Goal: Transaction & Acquisition: Obtain resource

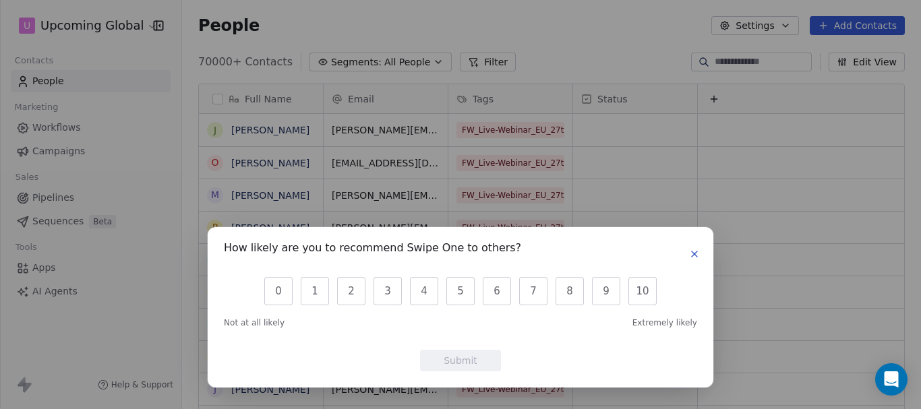
scroll to position [350, 729]
click at [698, 249] on icon "button" at bounding box center [694, 254] width 11 height 11
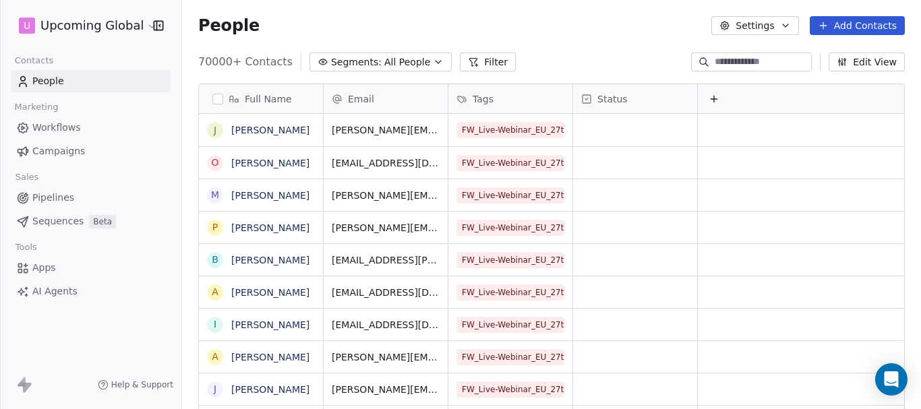
click at [417, 55] on button "Segments: All People" at bounding box center [380, 62] width 142 height 19
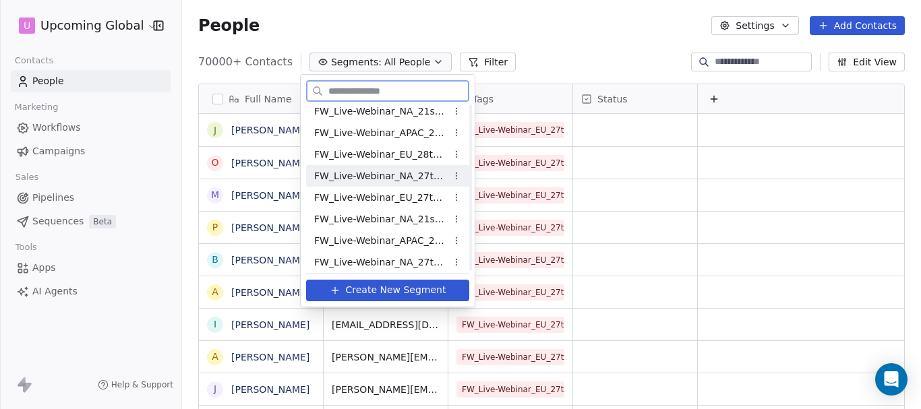
scroll to position [76, 0]
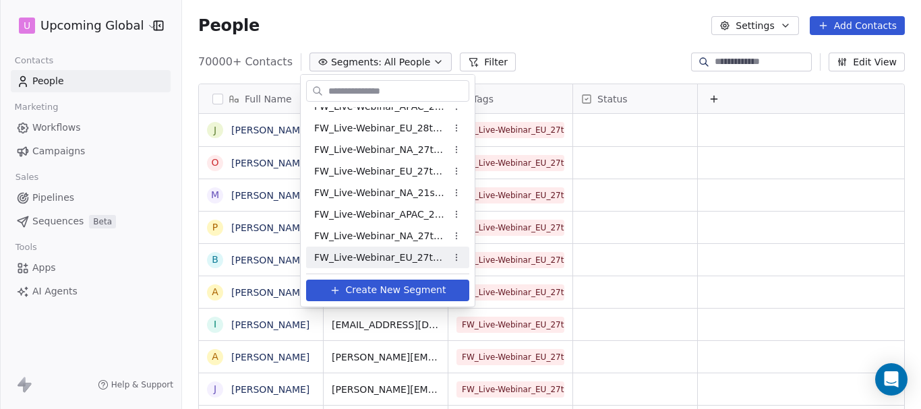
click at [418, 255] on span "FW_Live-Webinar_EU_27thAugust'25 - Batch 2" at bounding box center [380, 258] width 132 height 14
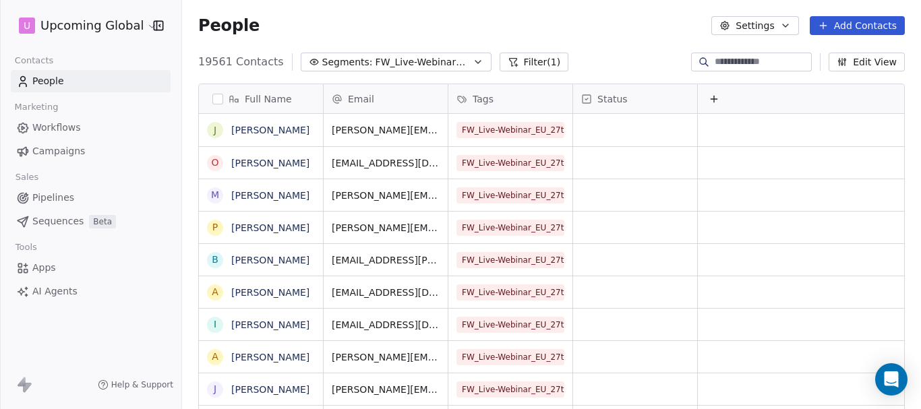
scroll to position [350, 729]
click at [512, 65] on button "Filter (1)" at bounding box center [534, 62] width 69 height 19
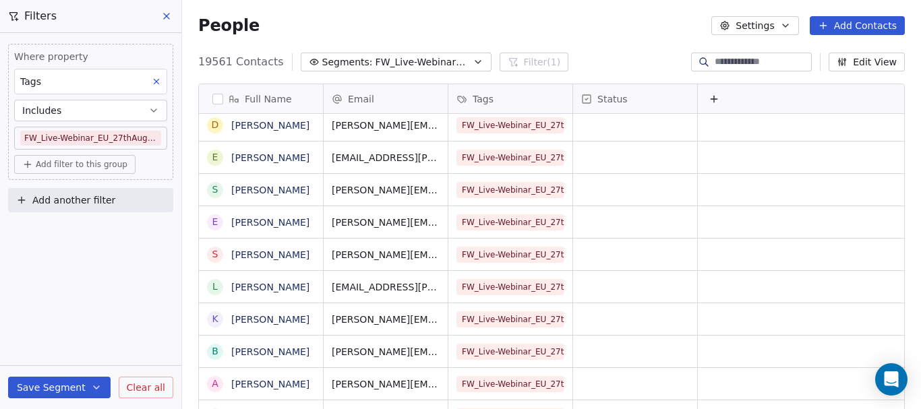
scroll to position [0, 11]
click at [731, 92] on div at bounding box center [800, 98] width 208 height 29
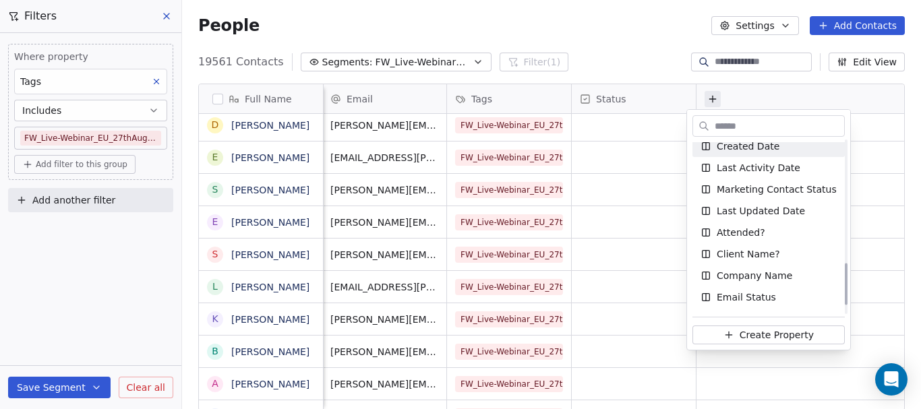
scroll to position [539, 0]
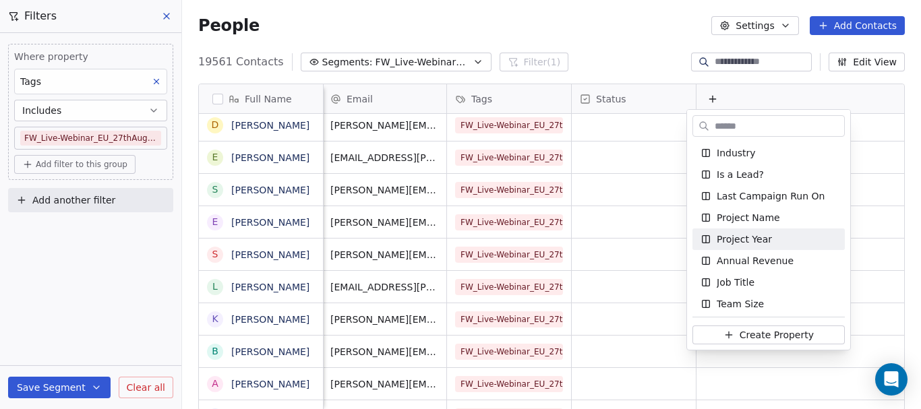
click at [611, 98] on html "U Upcoming Global Contacts People Marketing Workflows Campaigns Sales Pipelines…" at bounding box center [460, 204] width 921 height 409
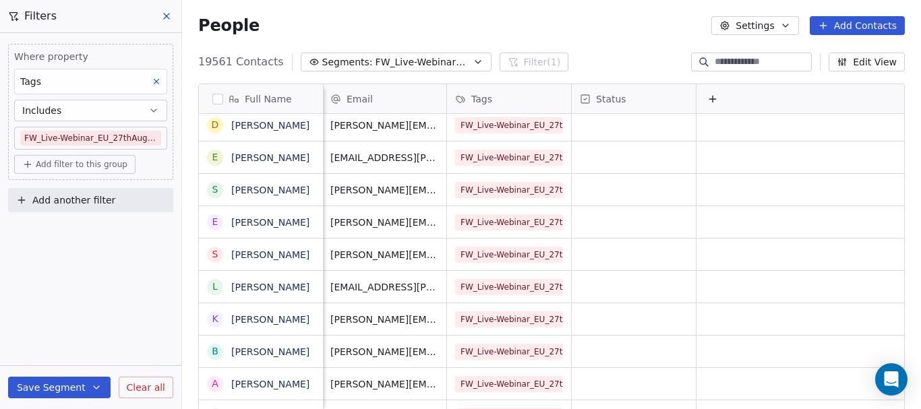
click at [611, 98] on span "Status" at bounding box center [611, 98] width 30 height 13
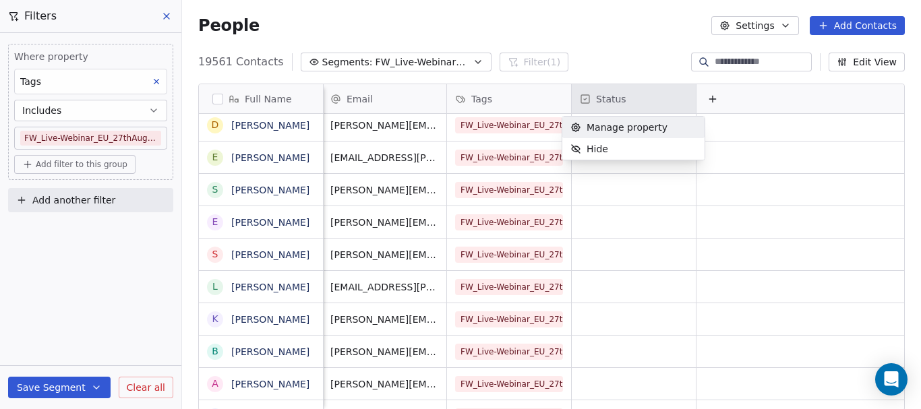
click at [596, 96] on html "U Upcoming Global Contacts People Marketing Workflows Campaigns Sales Pipelines…" at bounding box center [460, 204] width 921 height 409
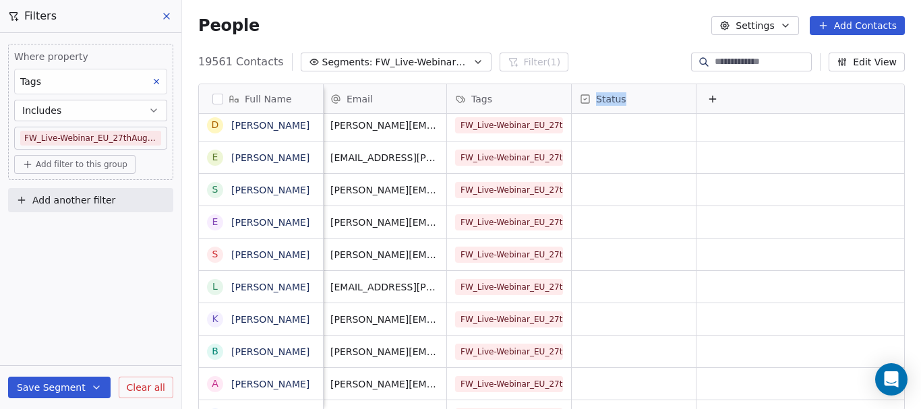
click at [596, 96] on span "Status" at bounding box center [611, 98] width 30 height 13
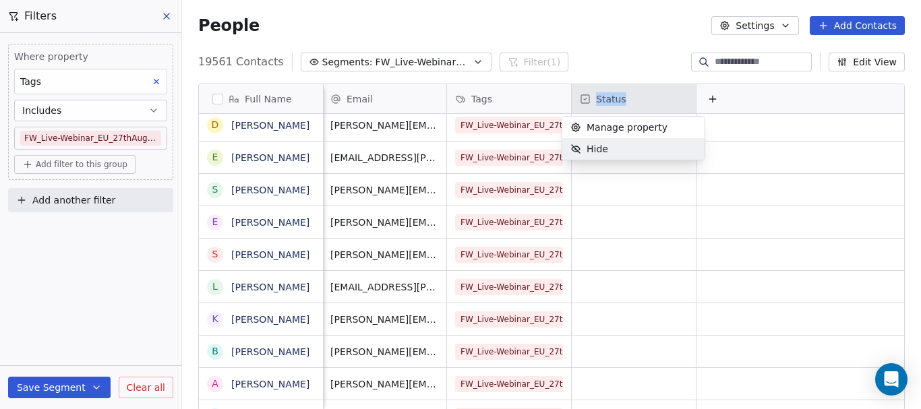
click at [601, 151] on span "Hide" at bounding box center [597, 148] width 22 height 13
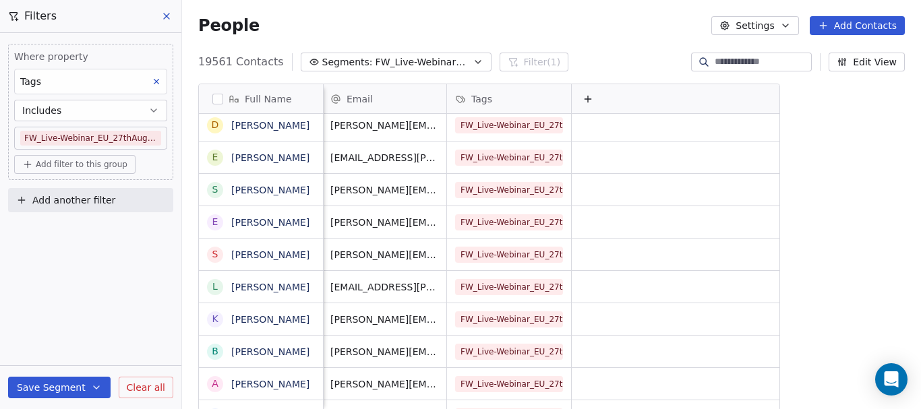
click at [591, 109] on div at bounding box center [676, 98] width 208 height 29
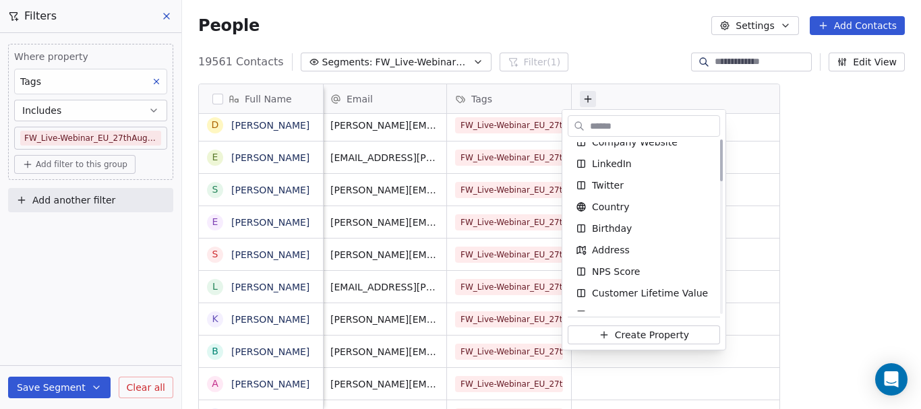
scroll to position [0, 0]
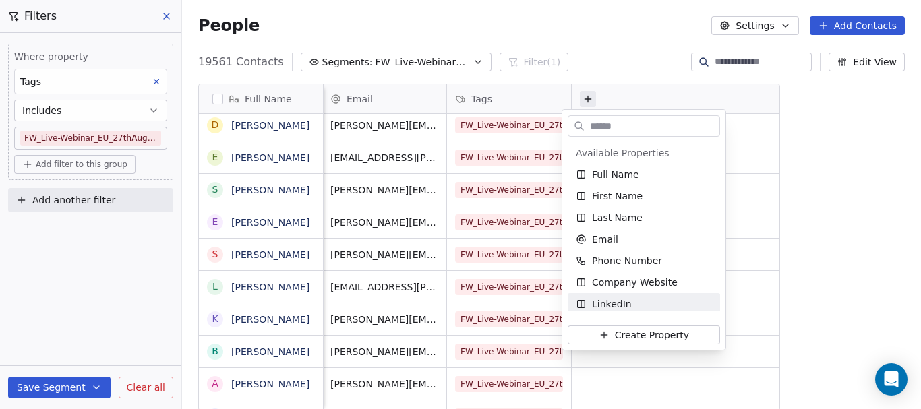
click at [870, 67] on html "U Upcoming Global Contacts People Marketing Workflows Campaigns Sales Pipelines…" at bounding box center [460, 204] width 921 height 409
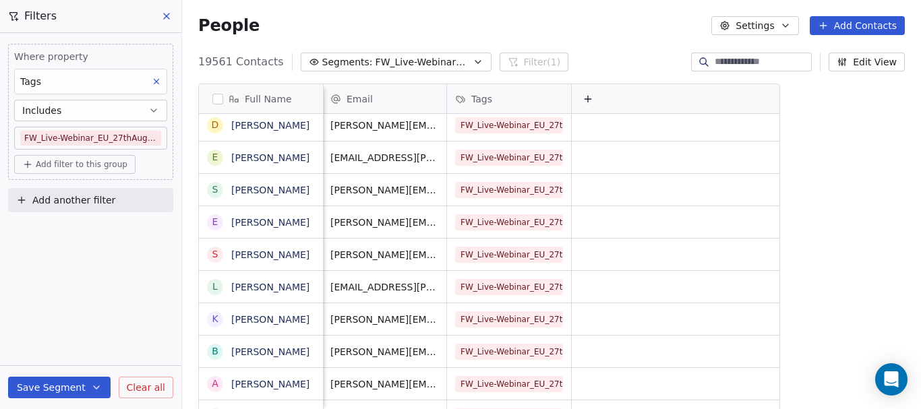
click at [847, 61] on icon "button" at bounding box center [842, 62] width 11 height 11
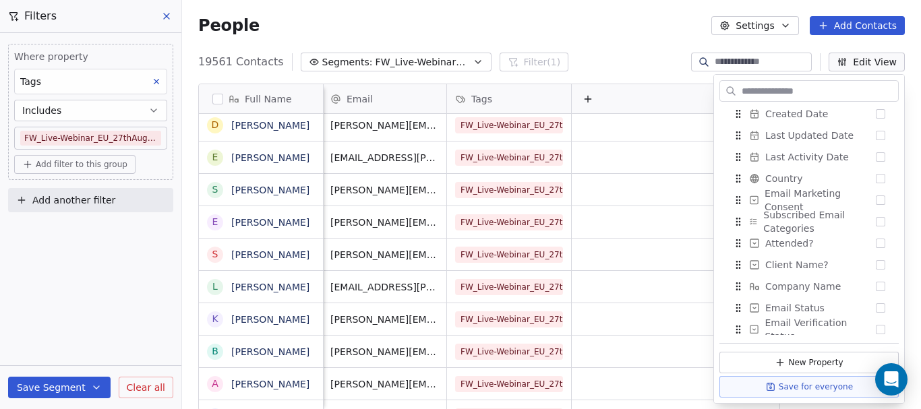
scroll to position [503, 0]
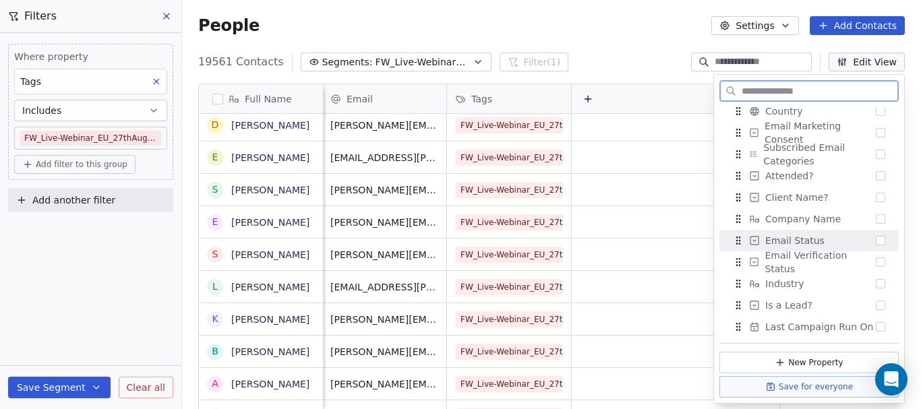
click at [866, 244] on div "Email Status" at bounding box center [809, 241] width 169 height 22
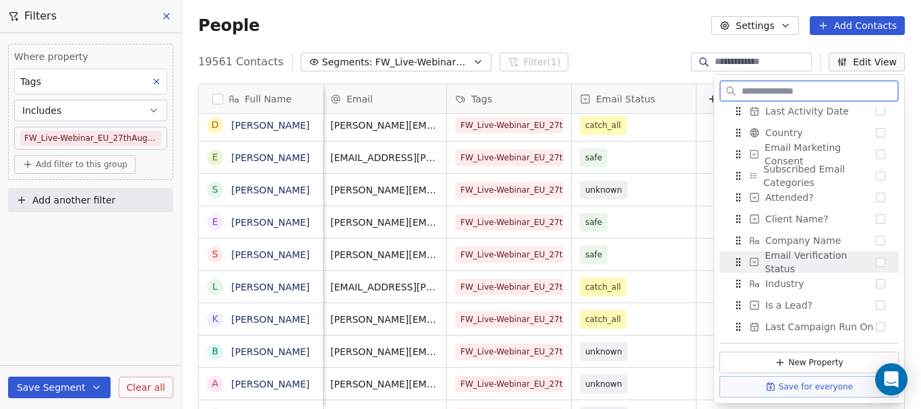
scroll to position [524, 0]
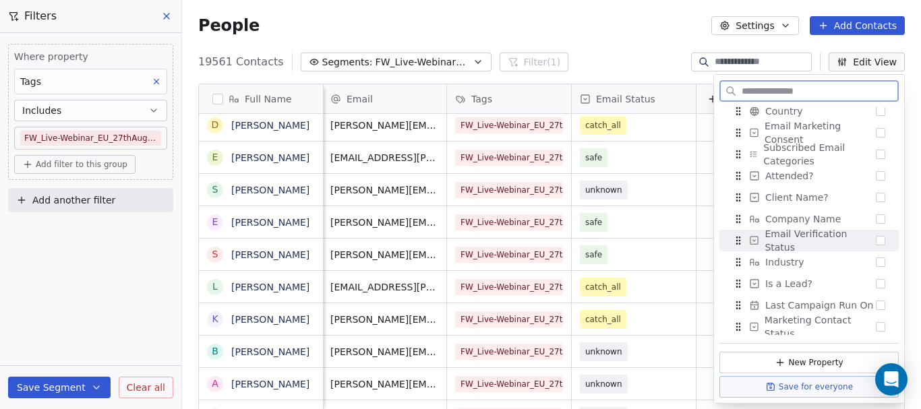
click at [65, 206] on span "Add another filter" at bounding box center [73, 200] width 83 height 14
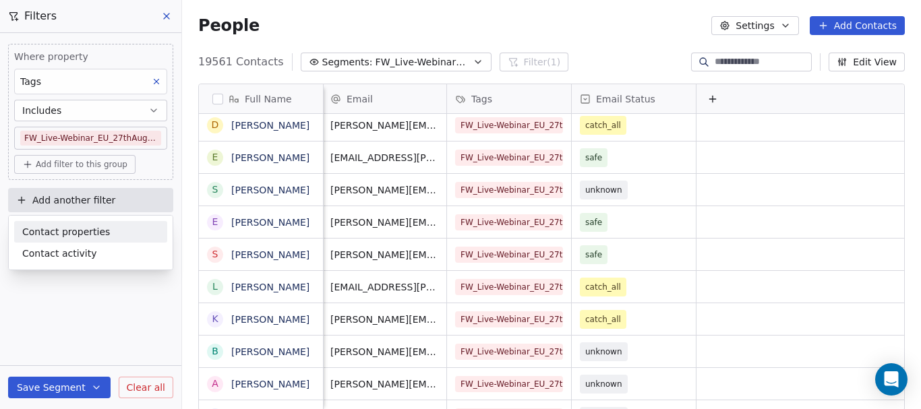
click at [52, 239] on span "Contact properties" at bounding box center [66, 232] width 88 height 14
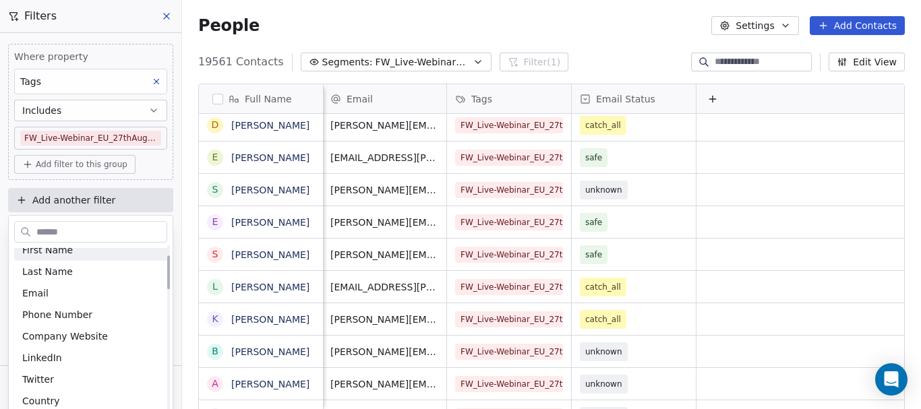
scroll to position [0, 0]
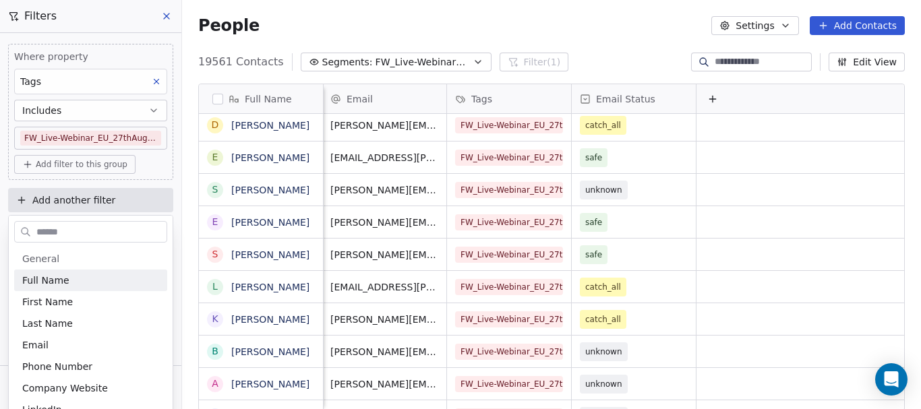
click at [38, 235] on input "text" at bounding box center [100, 232] width 133 height 20
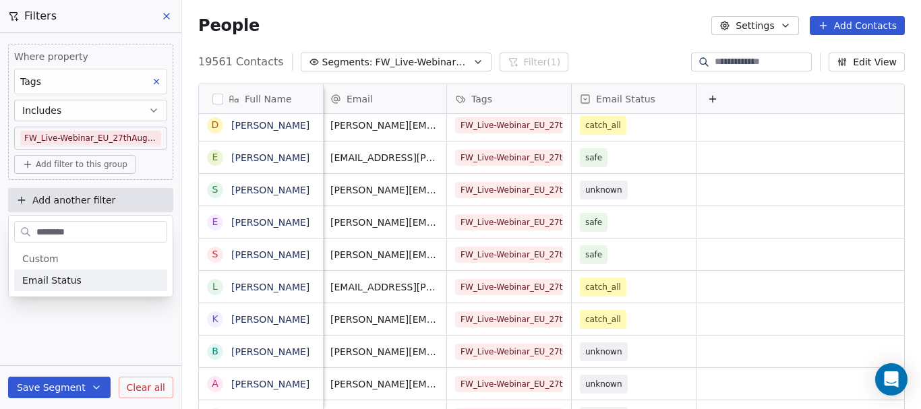
type input "********"
click at [73, 285] on span "Email Status" at bounding box center [51, 280] width 59 height 13
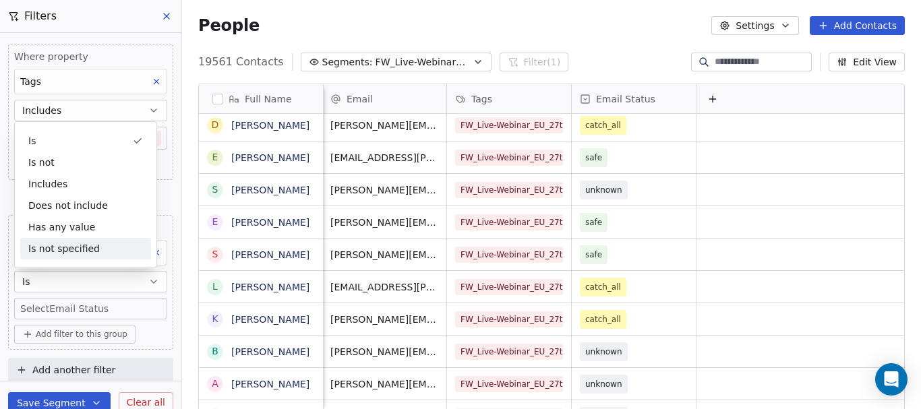
click at [52, 283] on button "Is" at bounding box center [90, 282] width 153 height 22
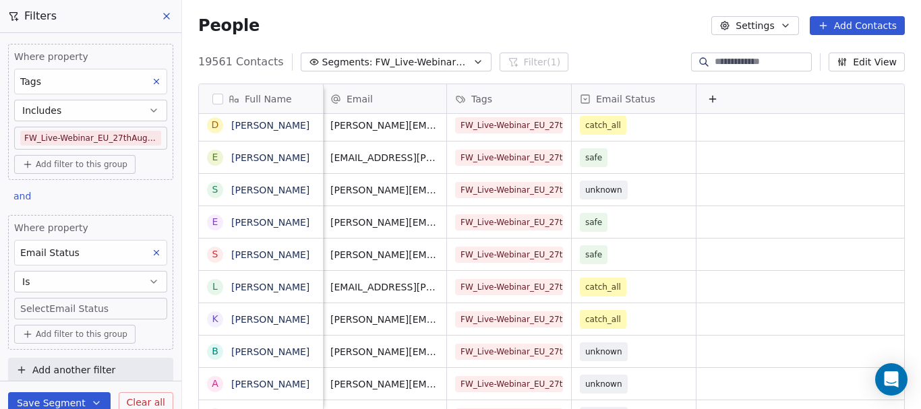
click at [64, 319] on body "U Upcoming Global Contacts People Marketing Workflows Campaigns Sales Pipelines…" at bounding box center [460, 204] width 921 height 409
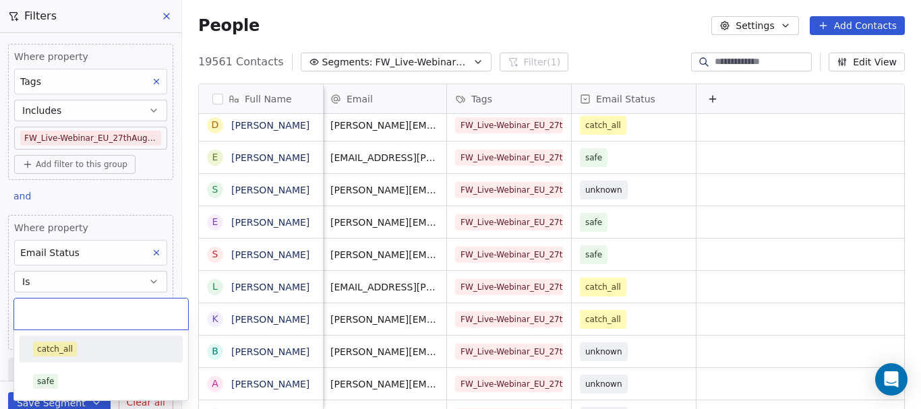
click at [56, 315] on input "text" at bounding box center [101, 314] width 158 height 15
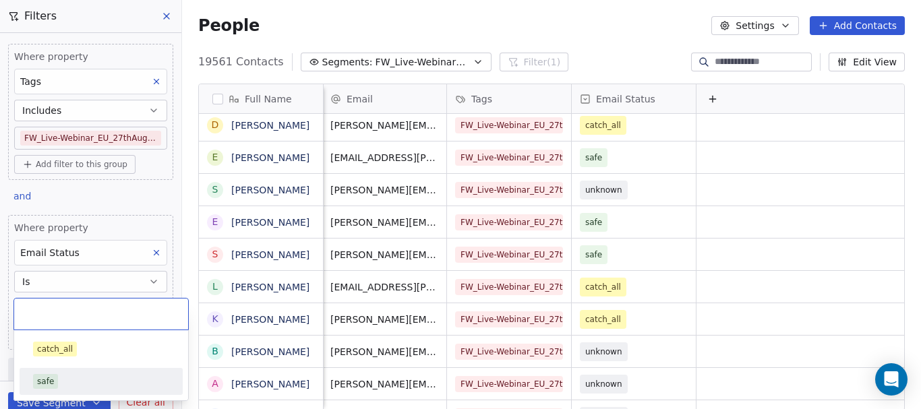
click at [56, 382] on span "safe" at bounding box center [45, 381] width 25 height 15
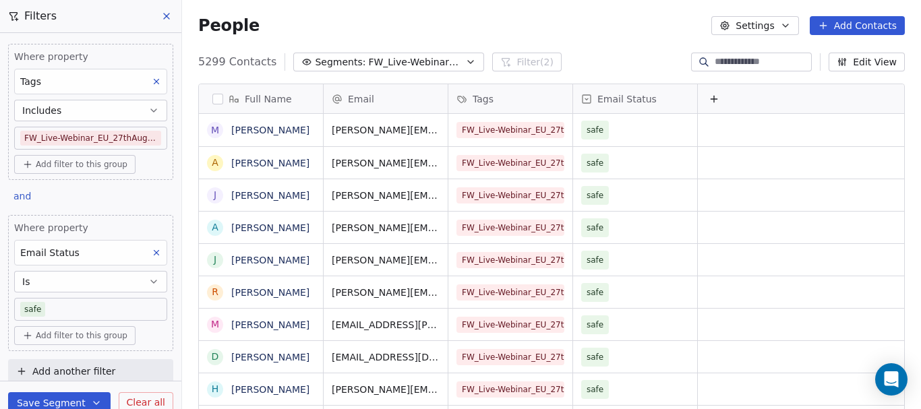
scroll to position [350, 729]
click at [719, 102] on icon at bounding box center [713, 99] width 11 height 11
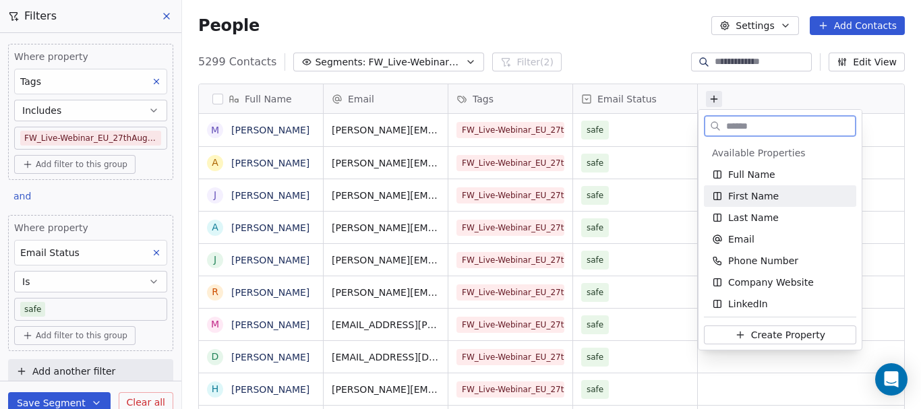
click at [748, 197] on span "First Name" at bounding box center [753, 195] width 51 height 13
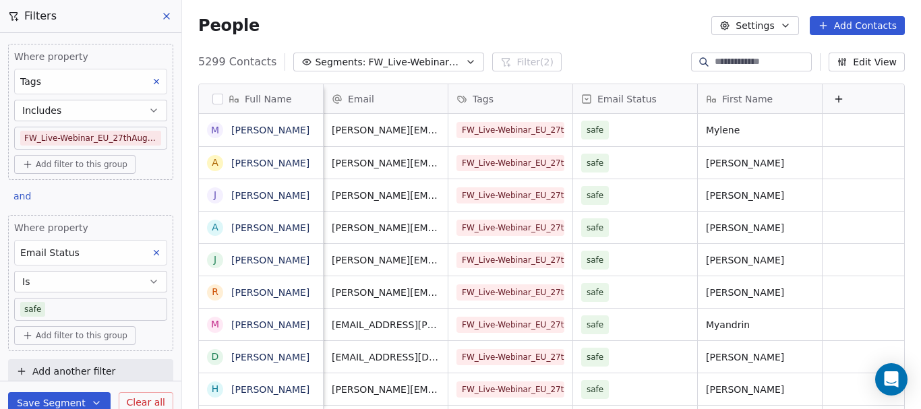
scroll to position [0, 136]
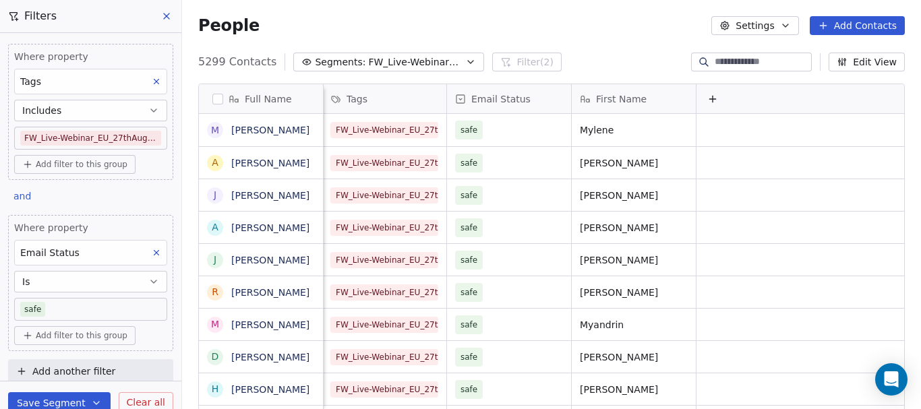
click at [704, 97] on button at bounding box center [712, 99] width 16 height 16
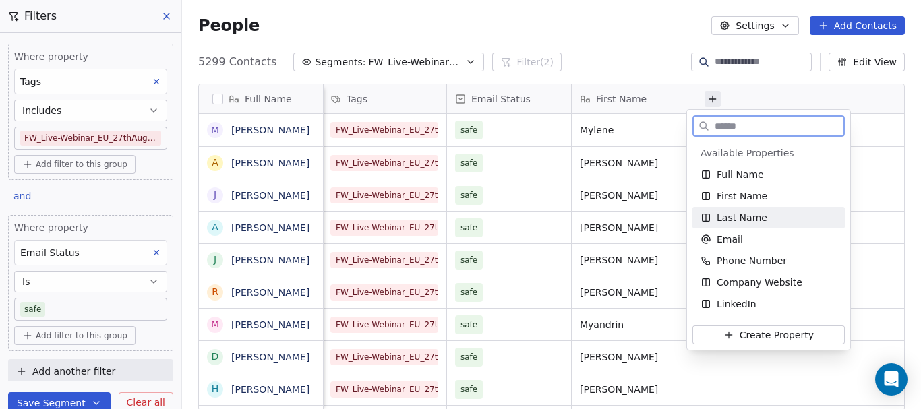
click at [729, 220] on span "Last Name" at bounding box center [742, 217] width 51 height 13
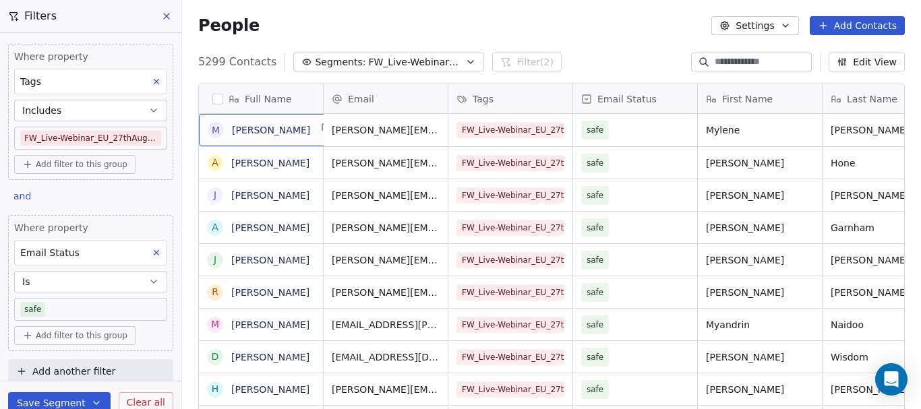
scroll to position [3, 0]
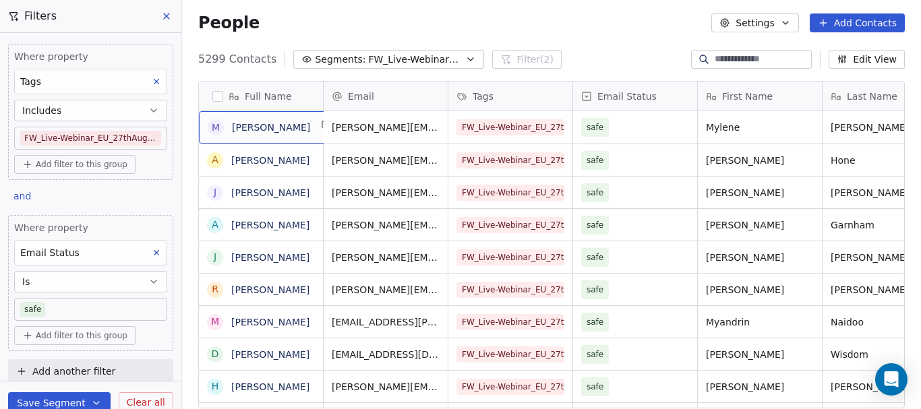
drag, startPoint x: 281, startPoint y: 121, endPoint x: 874, endPoint y: 174, distance: 595.6
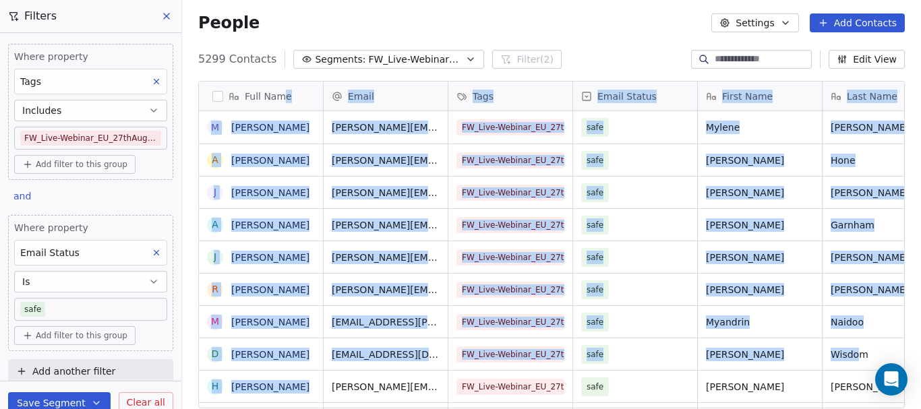
drag, startPoint x: 280, startPoint y: 93, endPoint x: 861, endPoint y: 340, distance: 630.9
click at [861, 340] on div "Full Name M [PERSON_NAME] A [PERSON_NAME] J [PERSON_NAME] A [PERSON_NAME] J [PE…" at bounding box center [551, 246] width 705 height 328
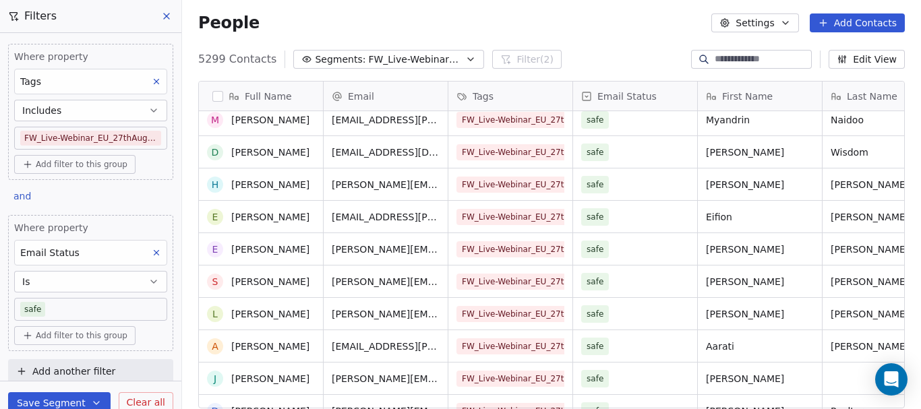
scroll to position [0, 0]
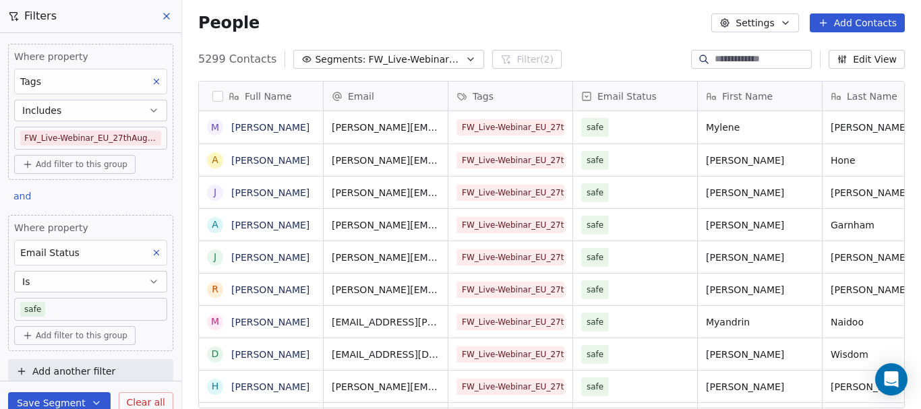
click at [212, 100] on div "Full Name" at bounding box center [259, 96] width 105 height 13
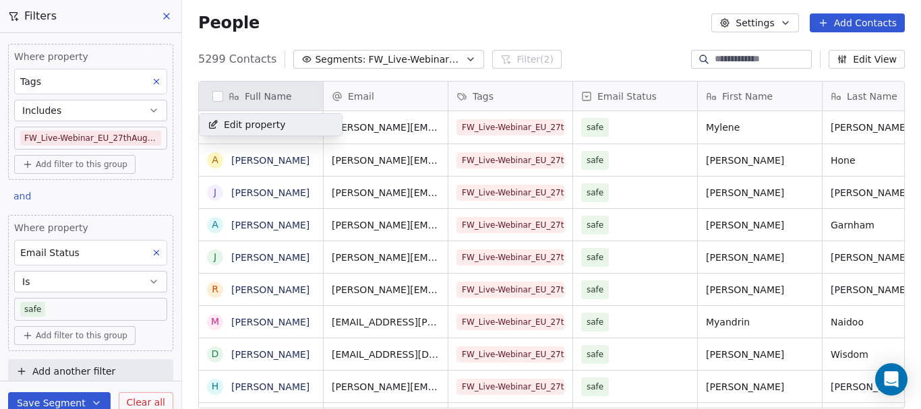
click at [215, 98] on html "U Upcoming Global Contacts People Marketing Workflows Campaigns Sales Pipelines…" at bounding box center [460, 204] width 921 height 409
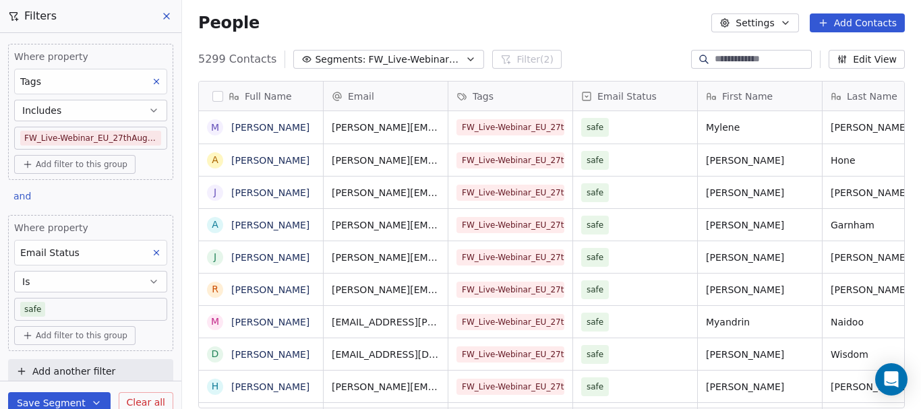
click at [215, 98] on button "button" at bounding box center [217, 96] width 11 height 11
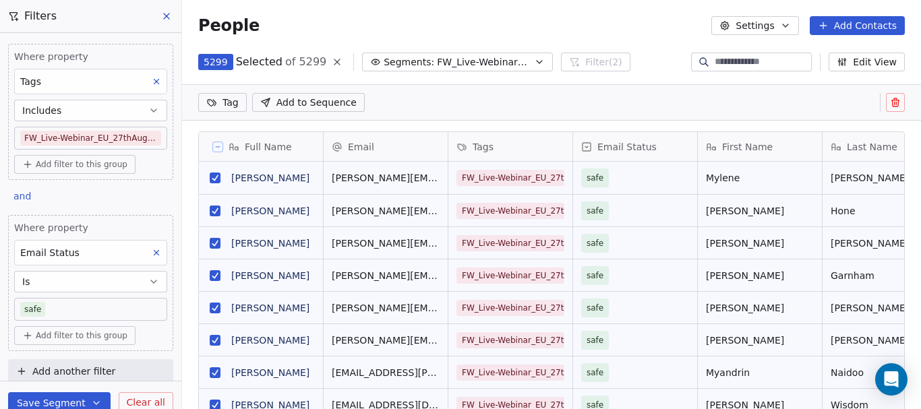
click at [771, 32] on button "Settings" at bounding box center [754, 25] width 87 height 19
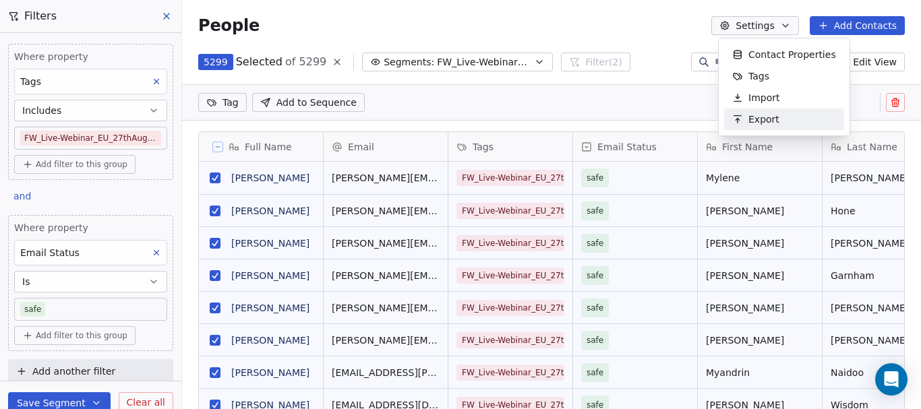
click at [758, 116] on span "Export" at bounding box center [763, 120] width 31 height 14
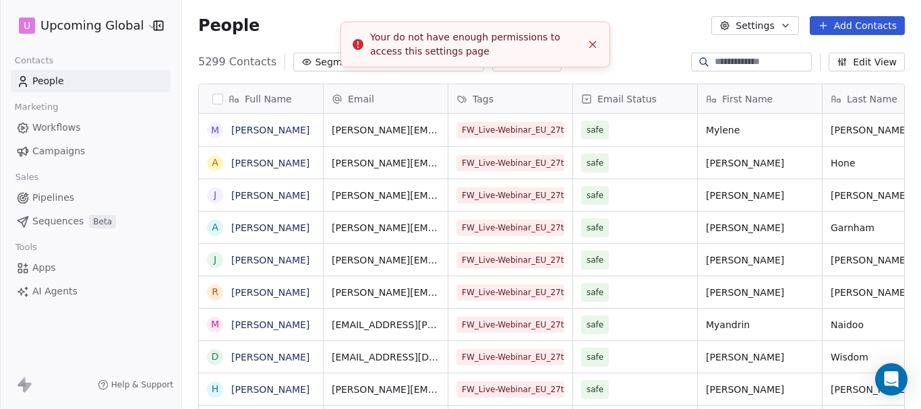
scroll to position [350, 729]
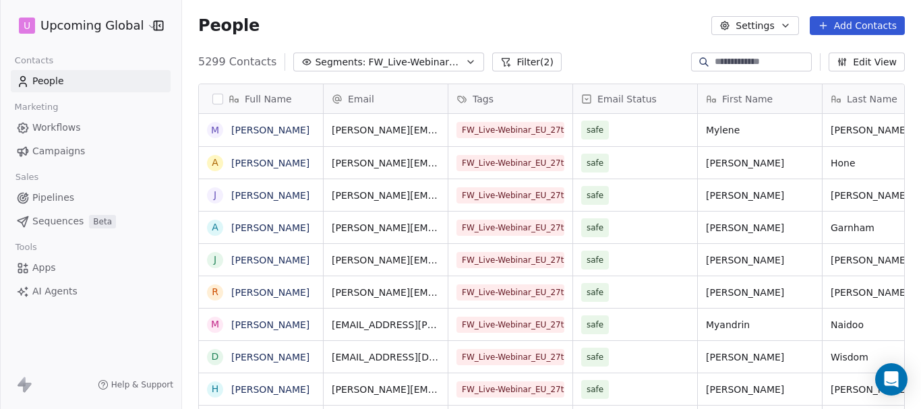
click at [107, 23] on html "U Upcoming Global Contacts People Marketing Workflows Campaigns Sales Pipelines…" at bounding box center [460, 204] width 921 height 409
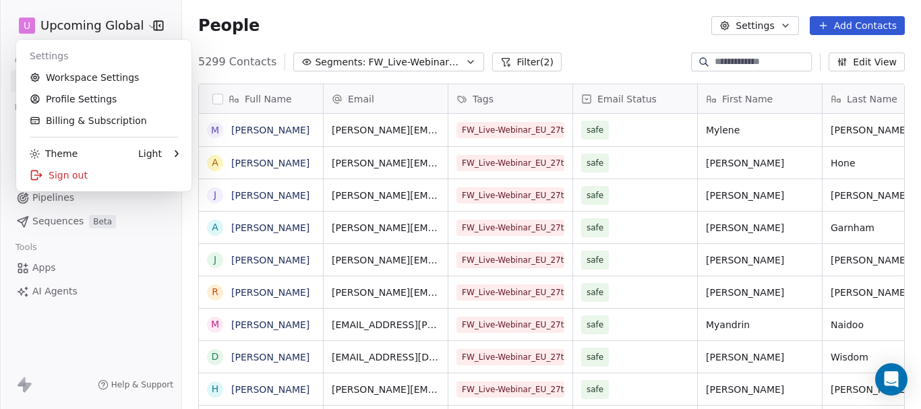
click at [218, 98] on html "U Upcoming Global Contacts People Marketing Workflows Campaigns Sales Pipelines…" at bounding box center [460, 204] width 921 height 409
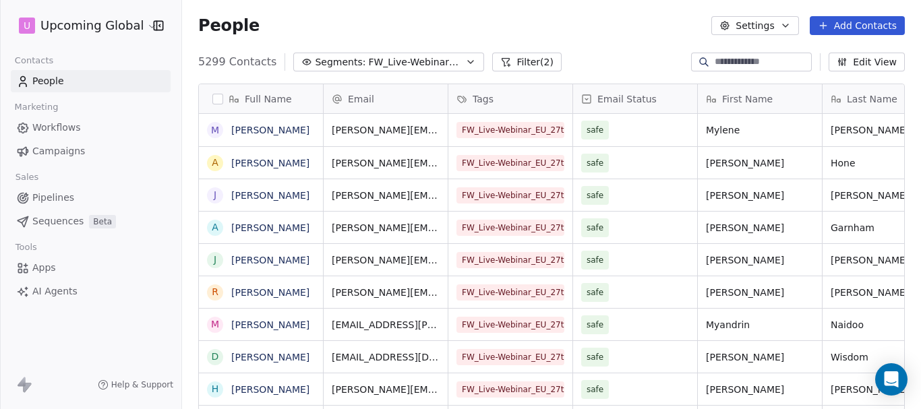
click at [218, 100] on button "button" at bounding box center [217, 99] width 11 height 11
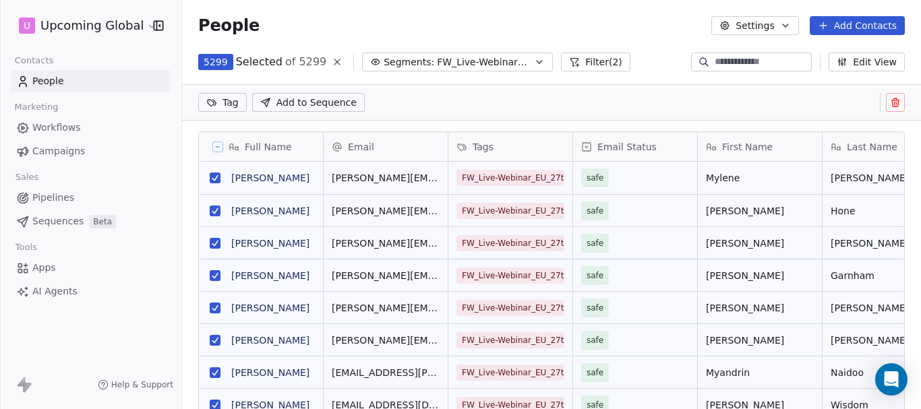
scroll to position [303, 729]
click at [737, 34] on button "Settings" at bounding box center [754, 25] width 87 height 19
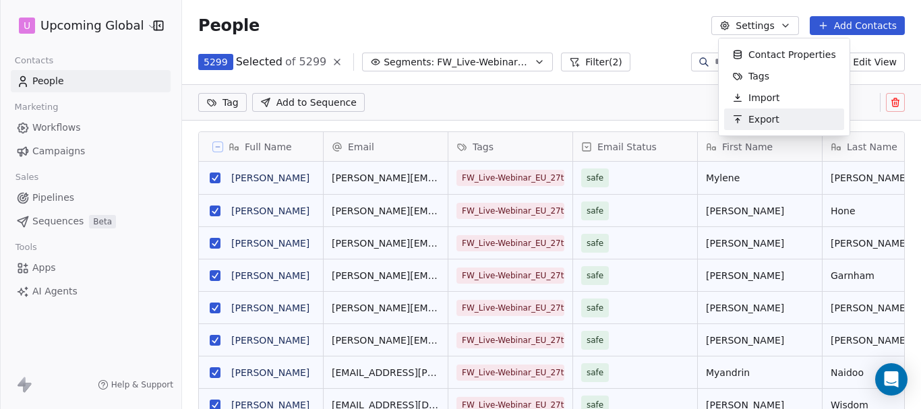
click at [137, 29] on html "U Upcoming Global Contacts People Marketing Workflows Campaigns Sales Pipelines…" at bounding box center [460, 204] width 921 height 409
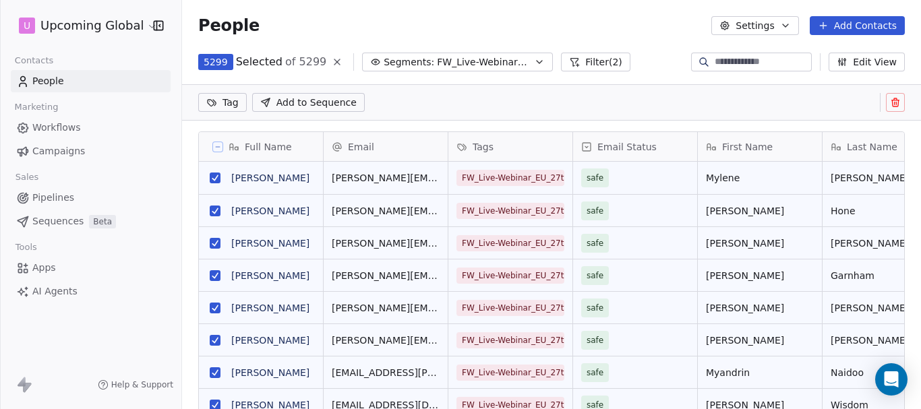
click at [133, 28] on html "U Upcoming Global Contacts People Marketing Workflows Campaigns Sales Pipelines…" at bounding box center [460, 204] width 921 height 409
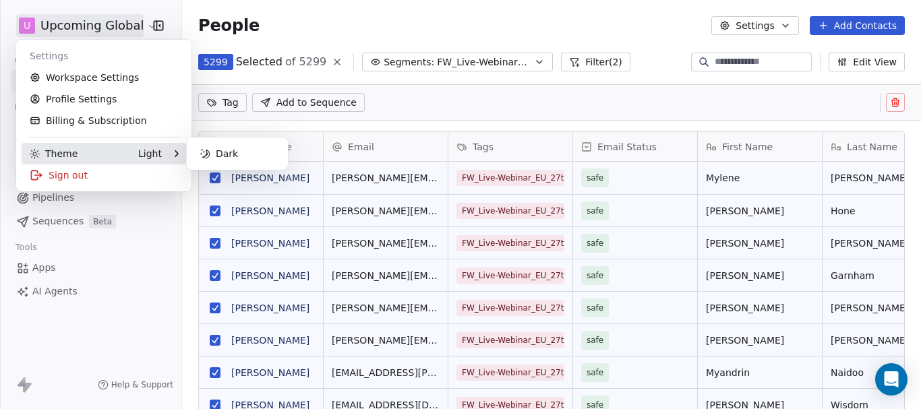
click at [121, 148] on div "Theme Light" at bounding box center [96, 153] width 132 height 13
click at [197, 158] on div "Dark" at bounding box center [237, 154] width 90 height 22
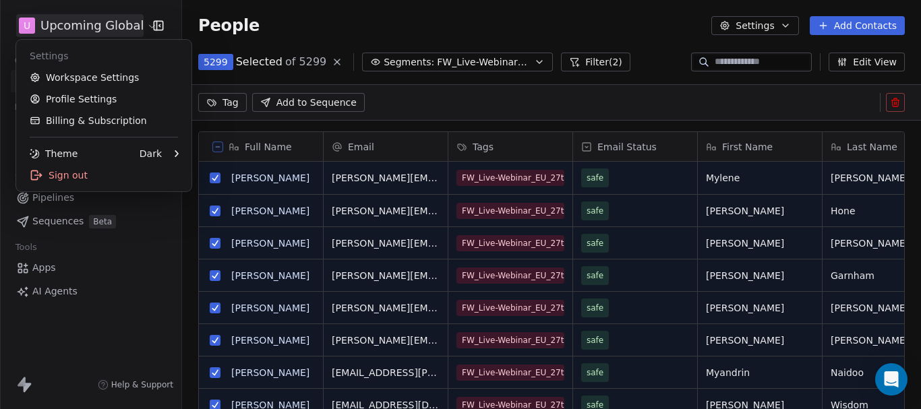
click at [790, 28] on html "U Upcoming Global Contacts People Marketing Workflows Campaigns Sales Pipelines…" at bounding box center [460, 204] width 921 height 409
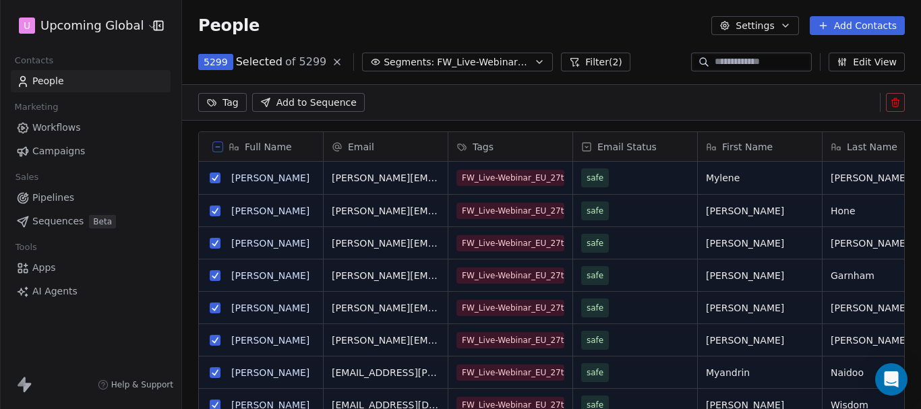
click at [782, 27] on button "Settings" at bounding box center [754, 25] width 87 height 19
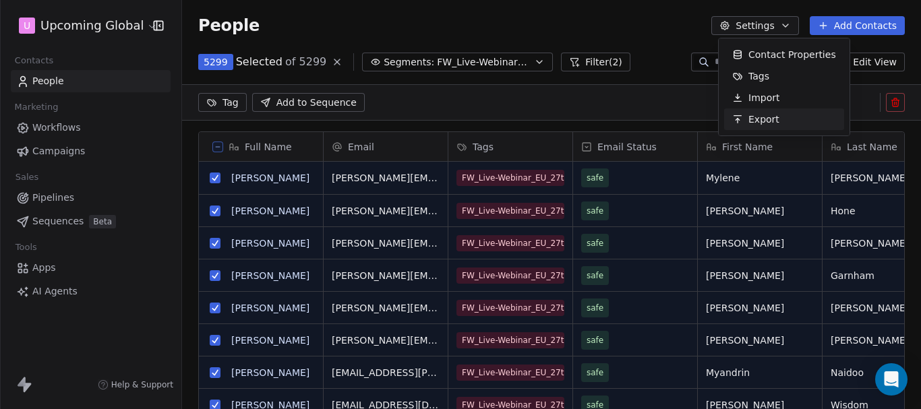
click at [762, 117] on span "Export" at bounding box center [763, 120] width 31 height 14
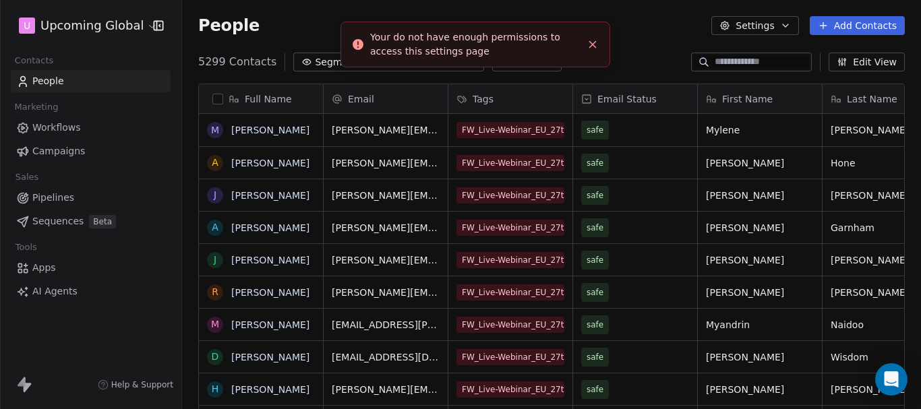
scroll to position [350, 729]
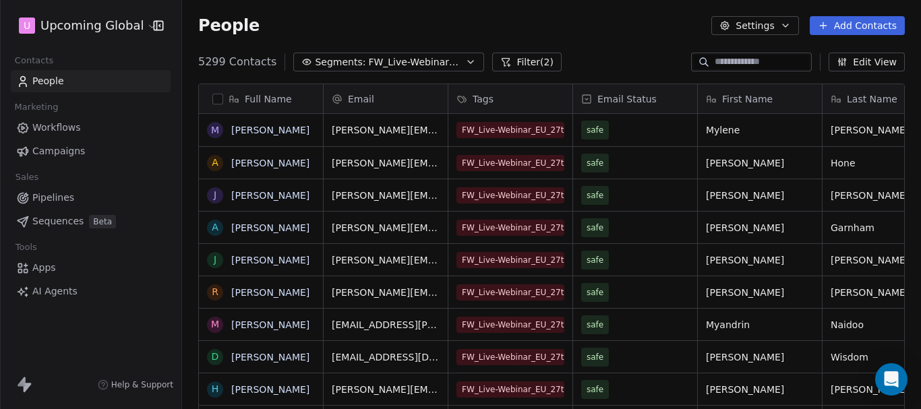
click at [217, 98] on button "button" at bounding box center [217, 99] width 11 height 11
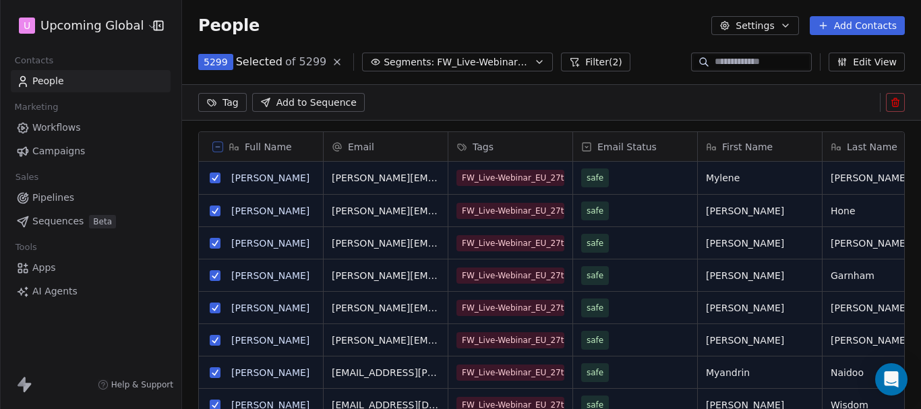
scroll to position [303, 729]
click at [852, 62] on button "Edit View" at bounding box center [866, 62] width 76 height 19
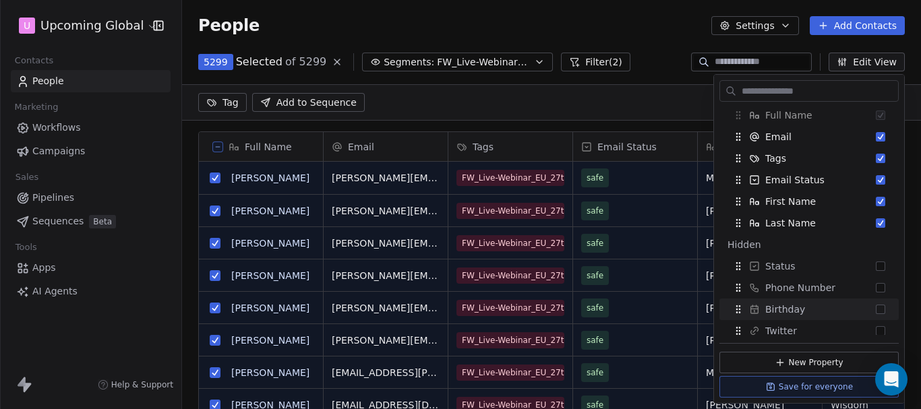
scroll to position [0, 0]
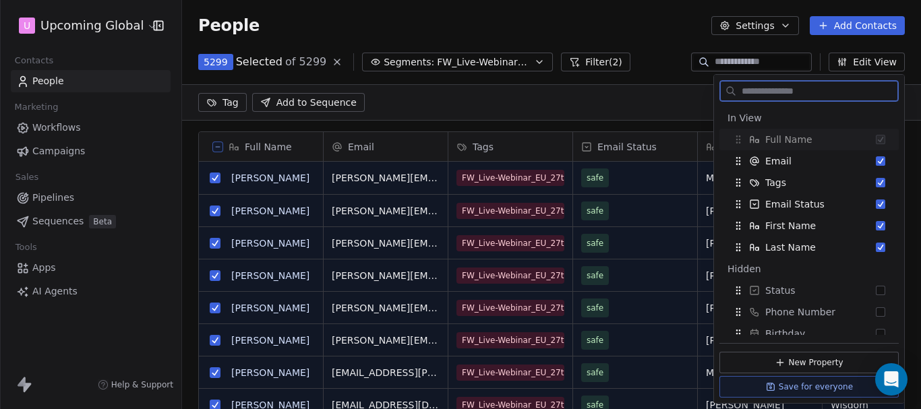
click at [765, 21] on button "Settings" at bounding box center [754, 25] width 87 height 19
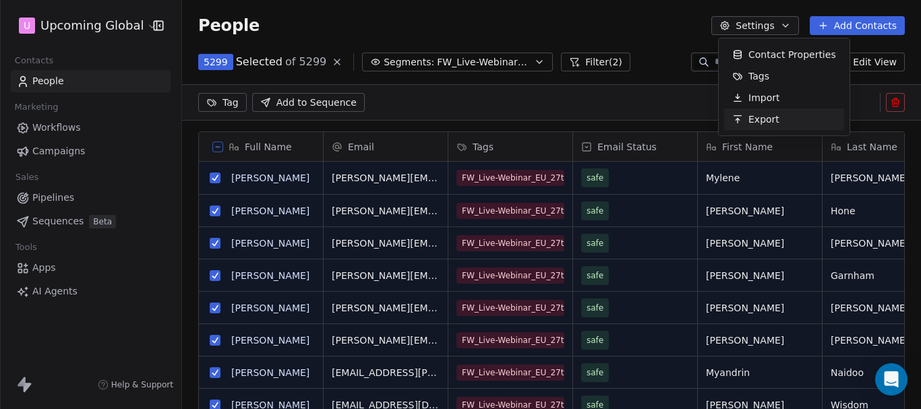
click at [760, 123] on span "Export" at bounding box center [763, 120] width 31 height 14
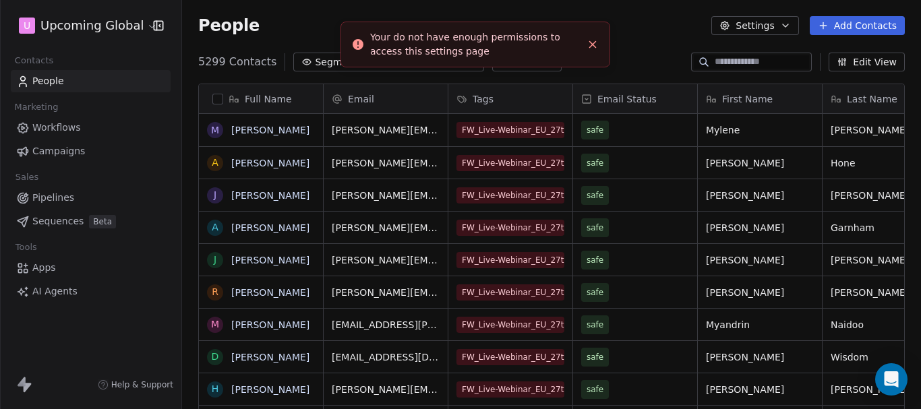
scroll to position [350, 729]
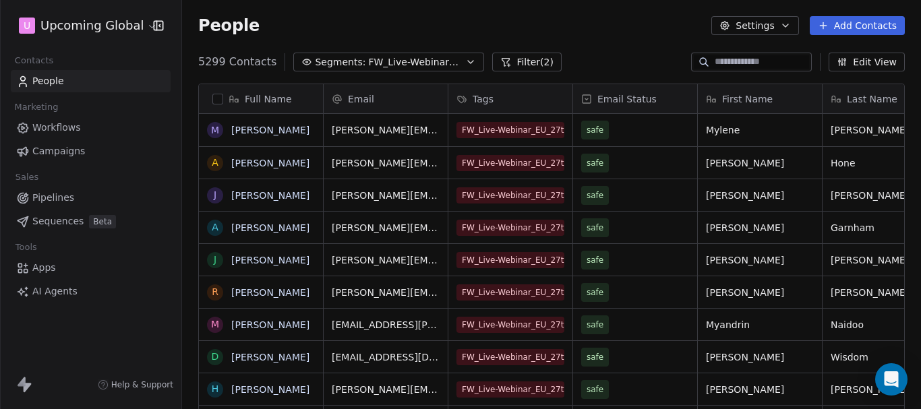
click at [218, 98] on button "button" at bounding box center [217, 99] width 11 height 11
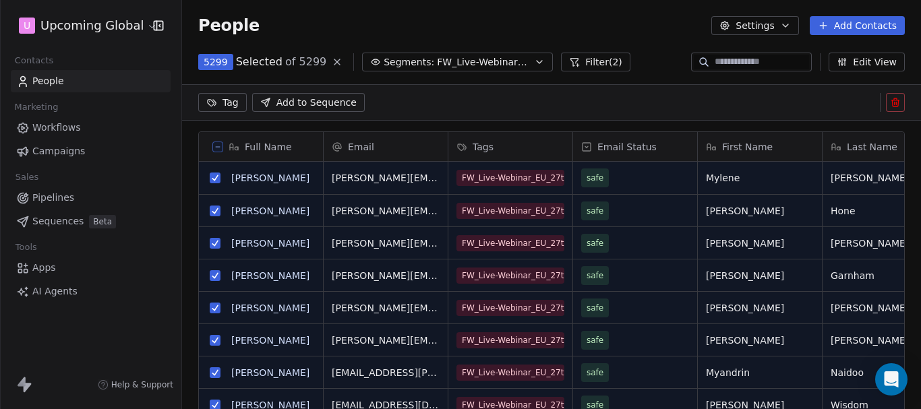
scroll to position [303, 729]
click at [777, 22] on button "Settings" at bounding box center [754, 25] width 87 height 19
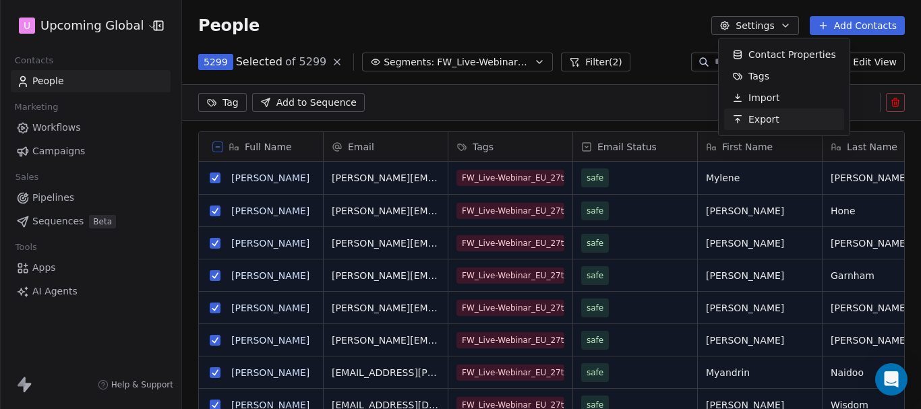
click at [759, 119] on span "Export" at bounding box center [763, 120] width 31 height 14
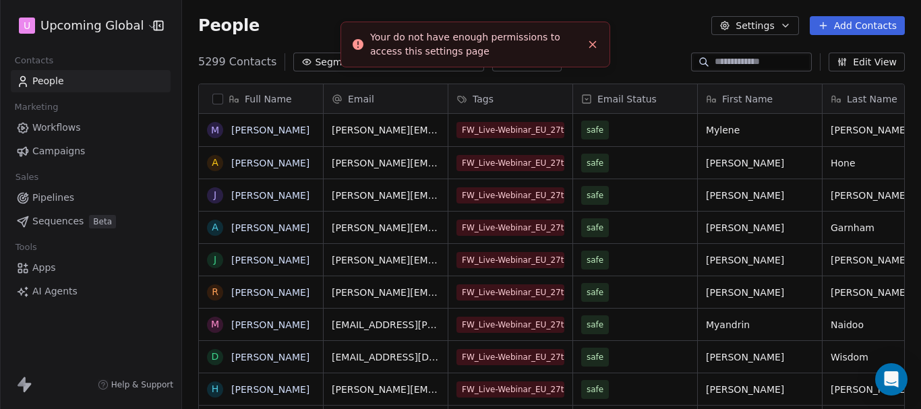
scroll to position [350, 729]
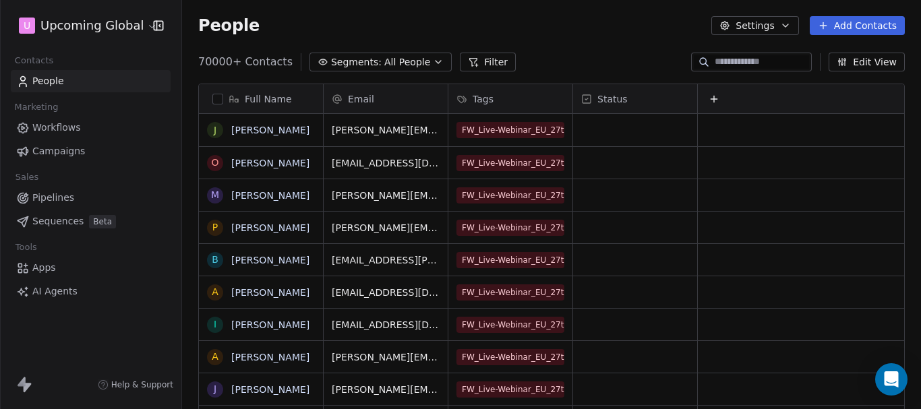
scroll to position [350, 729]
click at [416, 59] on button "Segments: All People" at bounding box center [380, 62] width 142 height 19
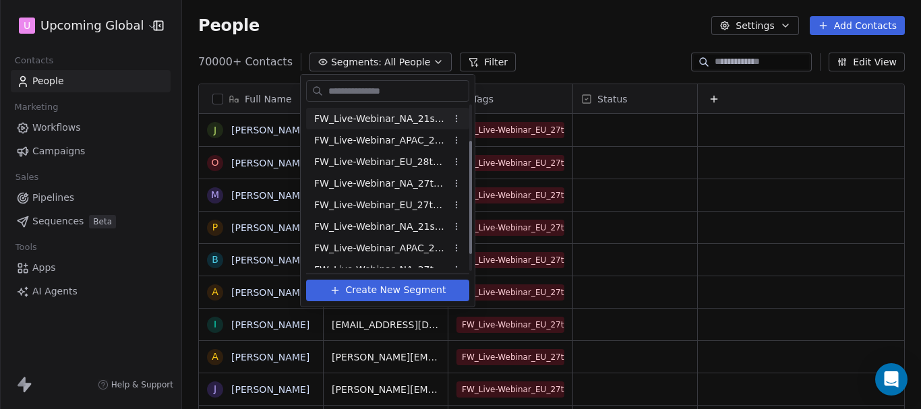
scroll to position [76, 0]
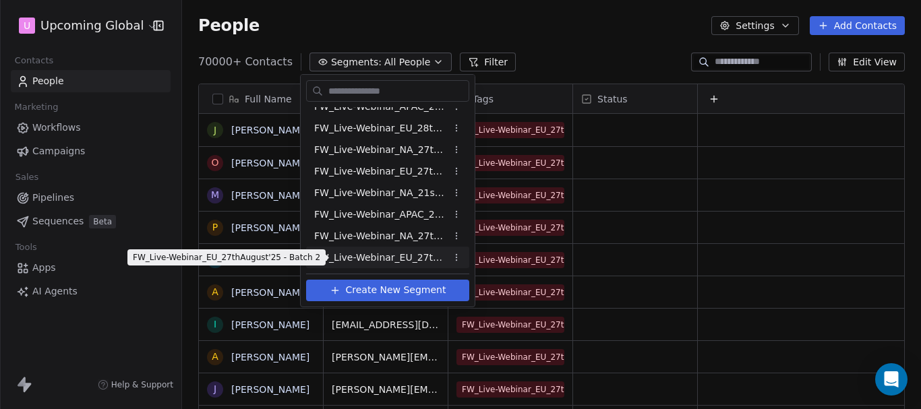
click at [369, 260] on span "FW_Live-Webinar_EU_27thAugust'25 - Batch 2" at bounding box center [380, 258] width 132 height 14
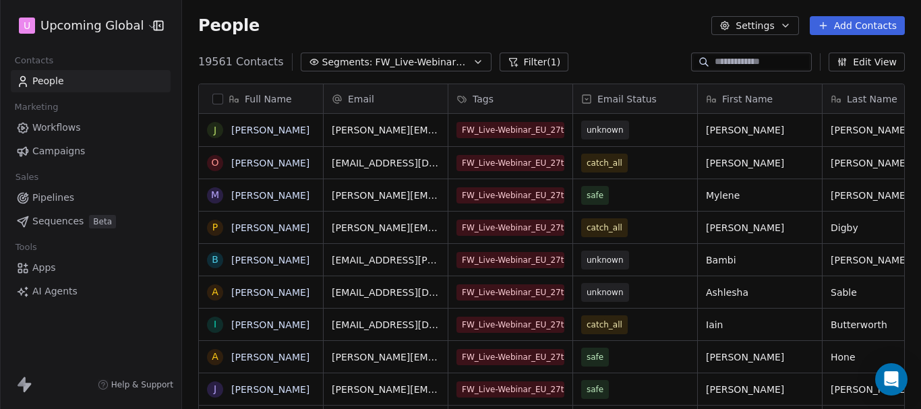
scroll to position [350, 729]
click at [508, 63] on icon at bounding box center [513, 62] width 11 height 11
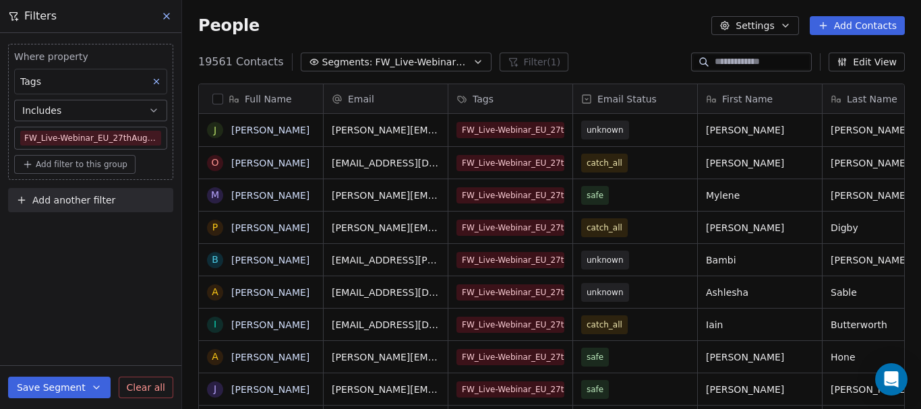
click at [109, 208] on button "Add another filter" at bounding box center [90, 200] width 165 height 24
click at [128, 229] on div "Contact properties" at bounding box center [90, 232] width 137 height 14
type input "********"
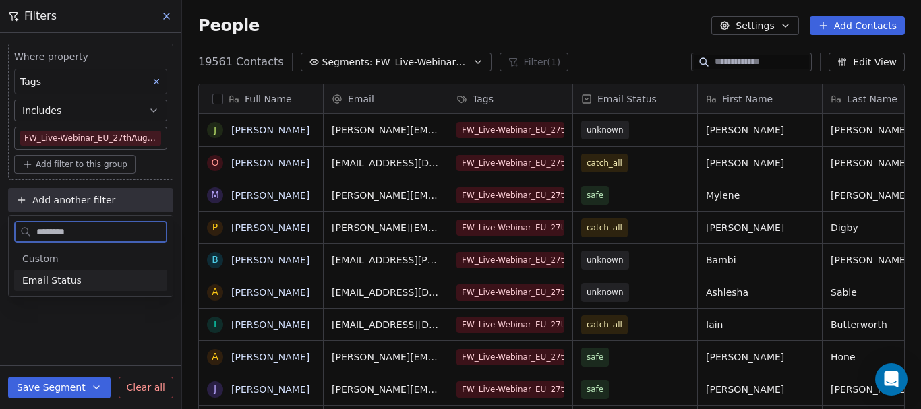
click at [41, 276] on span "Email Status" at bounding box center [51, 280] width 59 height 13
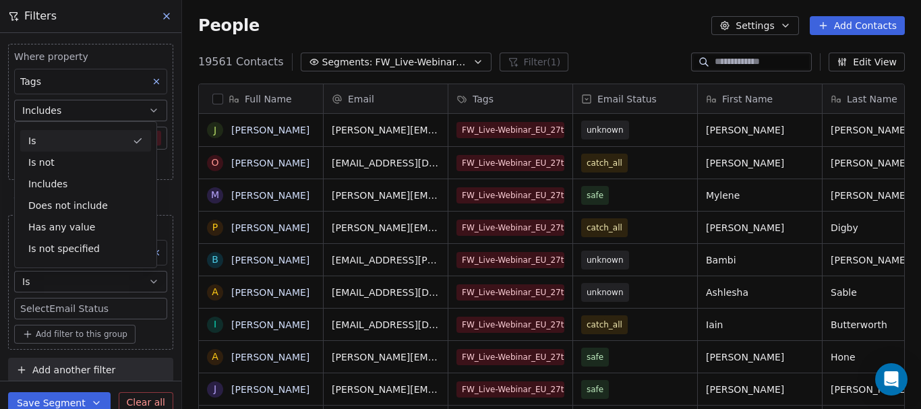
click at [49, 286] on button "Is" at bounding box center [90, 282] width 153 height 22
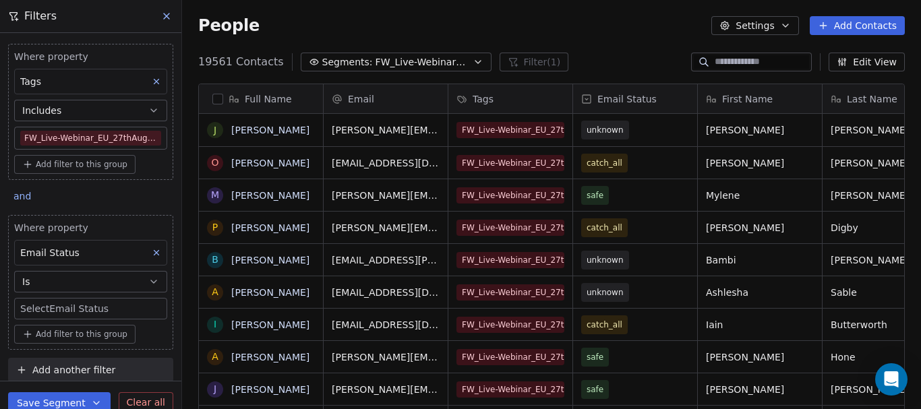
click at [52, 279] on button "Is" at bounding box center [90, 282] width 153 height 22
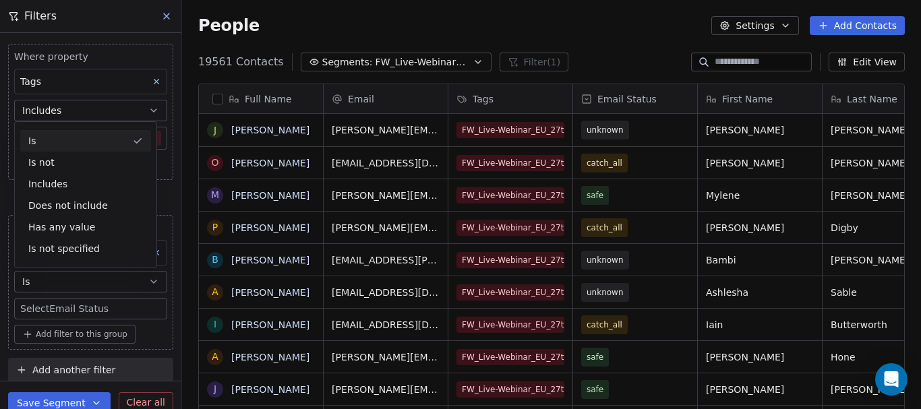
click at [53, 314] on body "U Upcoming Global Contacts People Marketing Workflows Campaigns Sales Pipelines…" at bounding box center [460, 204] width 921 height 409
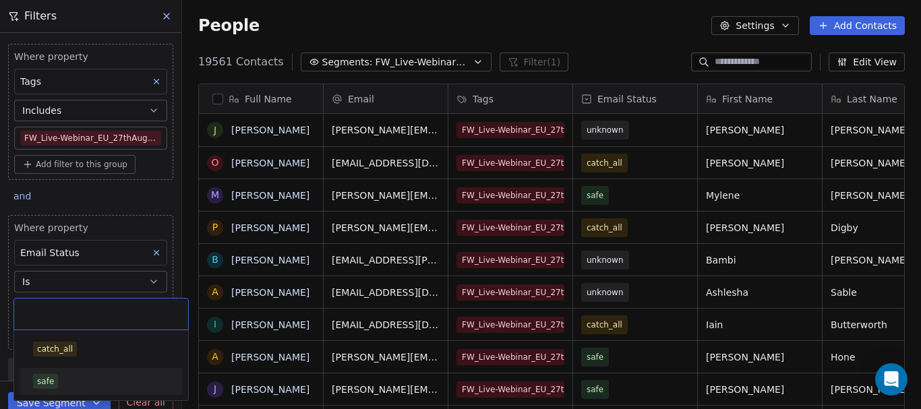
click at [59, 377] on div "safe" at bounding box center [101, 381] width 136 height 15
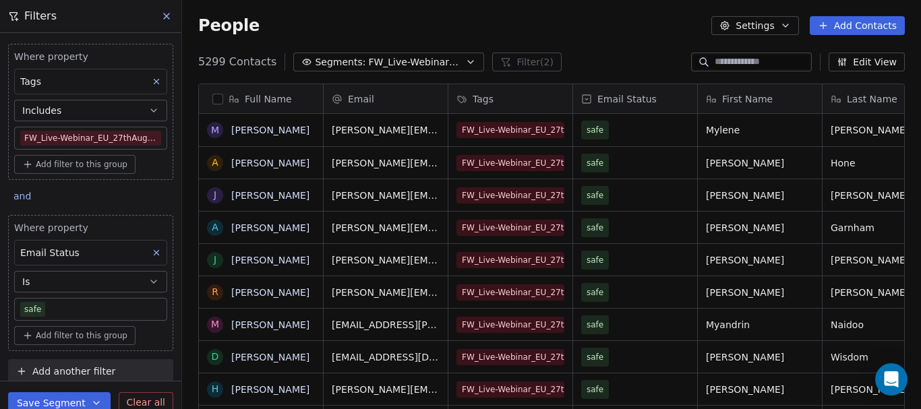
scroll to position [0, 0]
click at [218, 102] on button "button" at bounding box center [217, 99] width 11 height 11
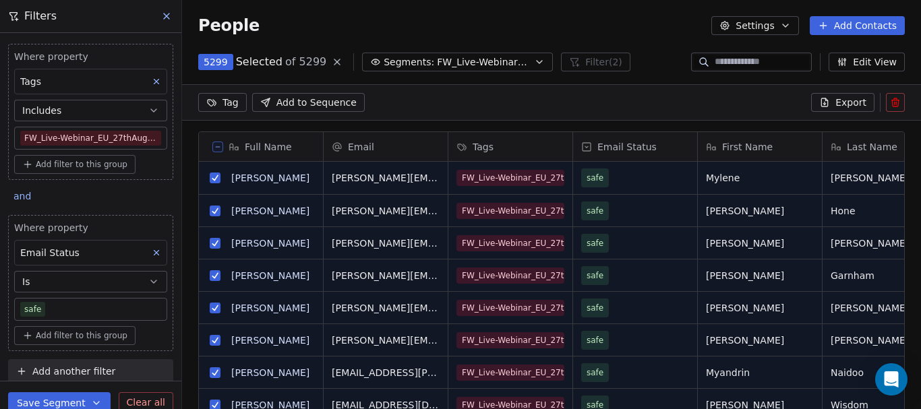
scroll to position [303, 729]
click at [837, 111] on button "Export" at bounding box center [842, 102] width 63 height 19
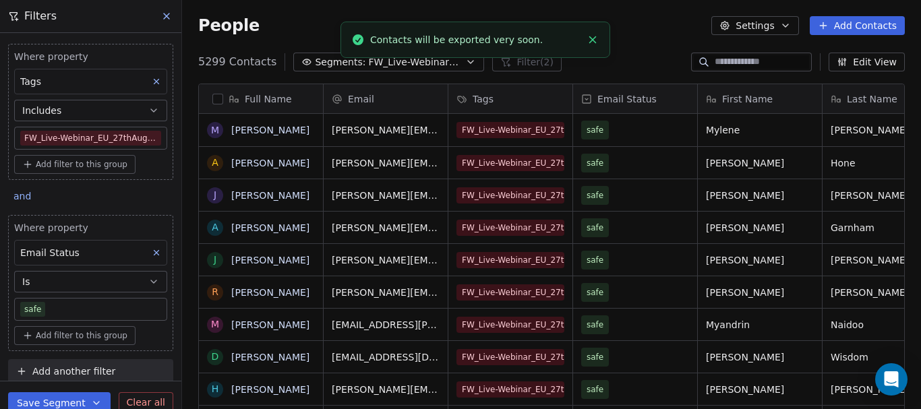
scroll to position [350, 729]
click at [514, 38] on link "here" at bounding box center [524, 33] width 20 height 10
